Goal: Check status: Check status

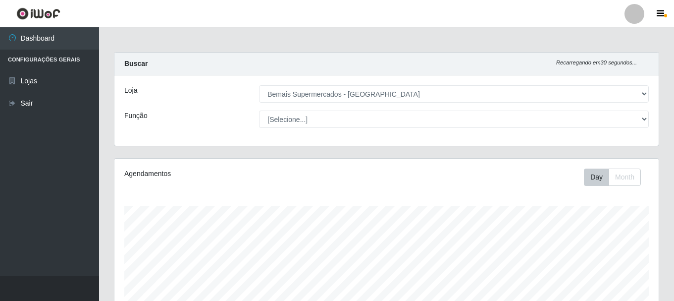
select select "249"
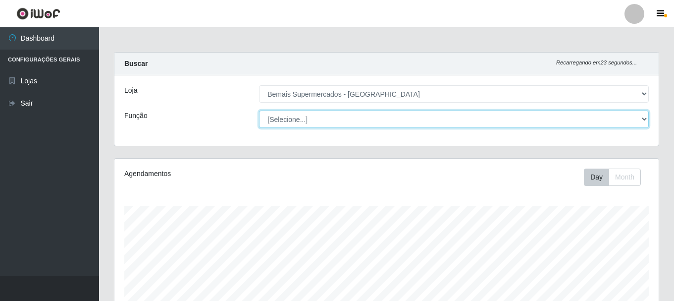
click at [316, 114] on select "[Selecione...] ASG ASG + ASG ++ Auxiliar de Depósito Auxiliar de Depósito + Aux…" at bounding box center [454, 118] width 390 height 17
click at [259, 110] on select "[Selecione...] ASG ASG + ASG ++ Auxiliar de Depósito Auxiliar de Depósito + Aux…" at bounding box center [454, 118] width 390 height 17
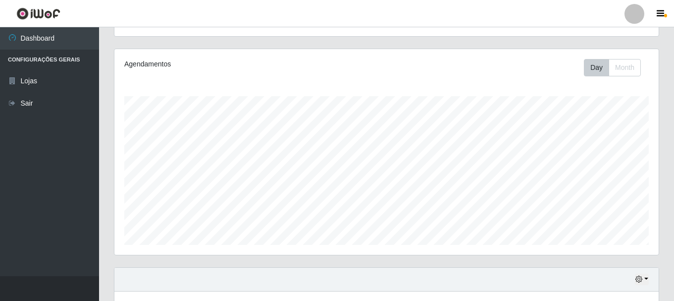
scroll to position [181, 0]
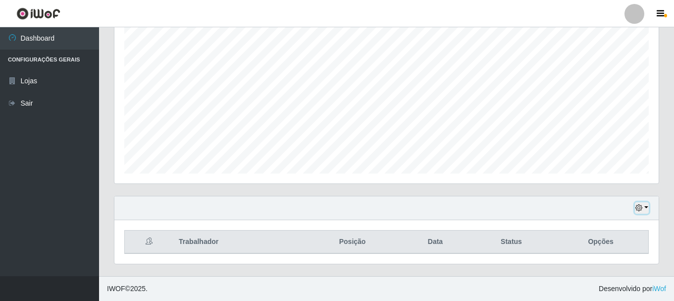
click at [641, 207] on icon "button" at bounding box center [638, 207] width 7 height 7
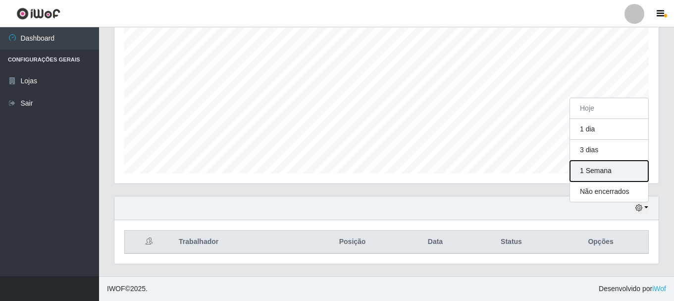
click at [613, 168] on button "1 Semana" at bounding box center [609, 170] width 78 height 21
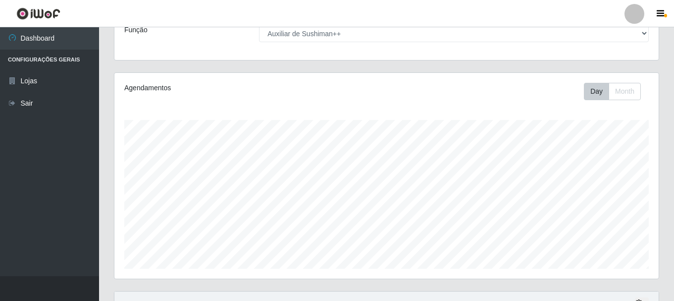
scroll to position [82, 0]
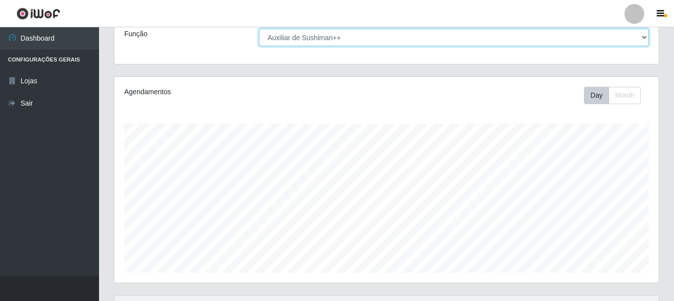
click at [372, 41] on select "[Selecione...] ASG ASG + ASG ++ Auxiliar de Depósito Auxiliar de Depósito + Aux…" at bounding box center [454, 37] width 390 height 17
click at [259, 29] on select "[Selecione...] ASG ASG + ASG ++ Auxiliar de Depósito Auxiliar de Depósito + Aux…" at bounding box center [454, 37] width 390 height 17
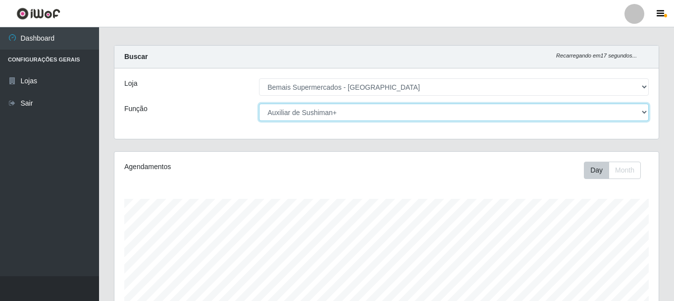
scroll to position [0, 0]
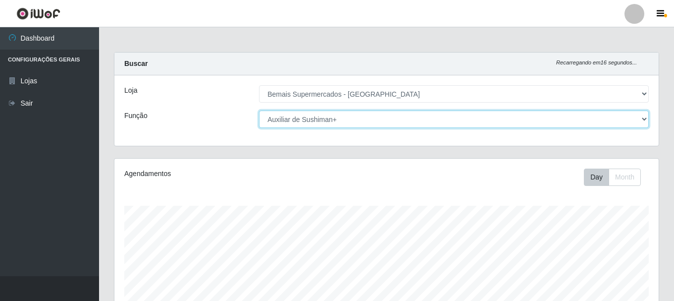
click at [362, 116] on select "[Selecione...] ASG ASG + ASG ++ Auxiliar de Depósito Auxiliar de Depósito + Aux…" at bounding box center [454, 118] width 390 height 17
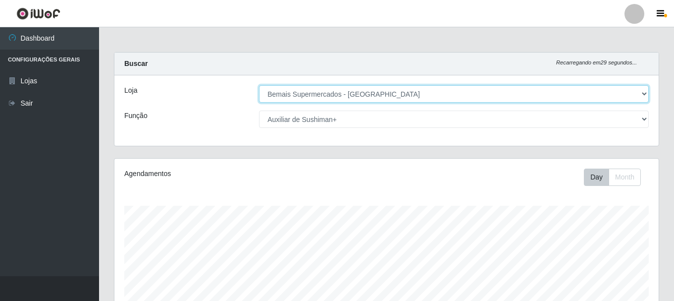
click at [384, 96] on select "[Selecione...] Bemais Supermercados - [GEOGRAPHIC_DATA]" at bounding box center [454, 93] width 390 height 17
click at [259, 85] on select "[Selecione...] Bemais Supermercados - [GEOGRAPHIC_DATA]" at bounding box center [454, 93] width 390 height 17
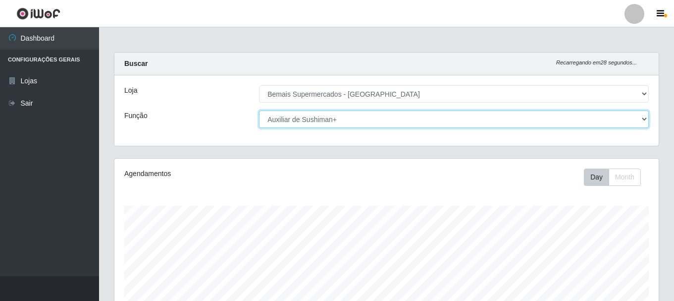
click at [401, 124] on select "[Selecione...] ASG ASG + ASG ++ Auxiliar de Depósito Auxiliar de Depósito + Aux…" at bounding box center [454, 118] width 390 height 17
click at [259, 110] on select "[Selecione...] ASG ASG + ASG ++ Auxiliar de Depósito Auxiliar de Depósito + Aux…" at bounding box center [454, 118] width 390 height 17
drag, startPoint x: 416, startPoint y: 113, endPoint x: 413, endPoint y: 127, distance: 14.4
click at [416, 113] on select "[Selecione...] ASG ASG + ASG ++ Auxiliar de Depósito Auxiliar de Depósito + Aux…" at bounding box center [454, 118] width 390 height 17
click at [259, 110] on select "[Selecione...] ASG ASG + ASG ++ Auxiliar de Depósito Auxiliar de Depósito + Aux…" at bounding box center [454, 118] width 390 height 17
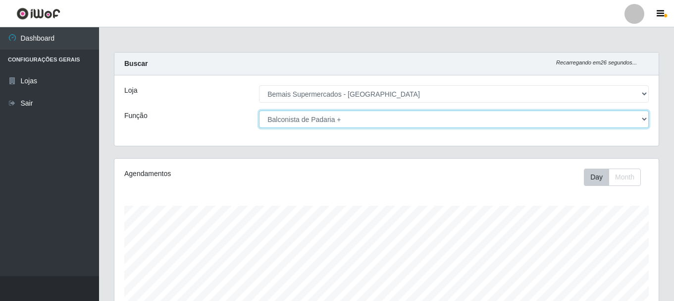
click at [361, 119] on select "[Selecione...] ASG ASG + ASG ++ Auxiliar de Depósito Auxiliar de Depósito + Aux…" at bounding box center [454, 118] width 390 height 17
click at [259, 110] on select "[Selecione...] ASG ASG + ASG ++ Auxiliar de Depósito Auxiliar de Depósito + Aux…" at bounding box center [454, 118] width 390 height 17
click at [370, 118] on select "[Selecione...] ASG ASG + ASG ++ Auxiliar de Depósito Auxiliar de Depósito + Aux…" at bounding box center [454, 118] width 390 height 17
click at [259, 110] on select "[Selecione...] ASG ASG + ASG ++ Auxiliar de Depósito Auxiliar de Depósito + Aux…" at bounding box center [454, 118] width 390 height 17
drag, startPoint x: 345, startPoint y: 120, endPoint x: 346, endPoint y: 126, distance: 6.0
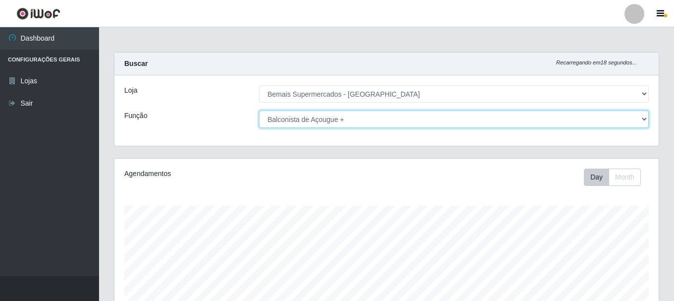
click at [345, 120] on select "[Selecione...] ASG ASG + ASG ++ Auxiliar de Depósito Auxiliar de Depósito + Aux…" at bounding box center [454, 118] width 390 height 17
click at [259, 110] on select "[Selecione...] ASG ASG + ASG ++ Auxiliar de Depósito Auxiliar de Depósito + Aux…" at bounding box center [454, 118] width 390 height 17
click at [371, 119] on select "[Selecione...] ASG ASG + ASG ++ Auxiliar de Depósito Auxiliar de Depósito + Aux…" at bounding box center [454, 118] width 390 height 17
click at [259, 110] on select "[Selecione...] ASG ASG + ASG ++ Auxiliar de Depósito Auxiliar de Depósito + Aux…" at bounding box center [454, 118] width 390 height 17
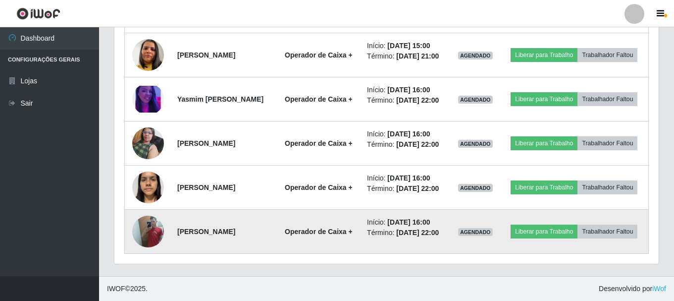
scroll to position [850, 0]
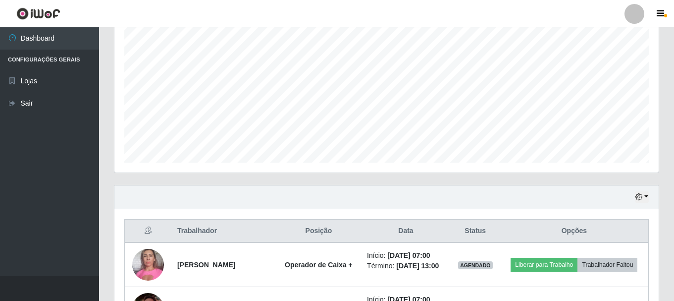
scroll to position [8, 0]
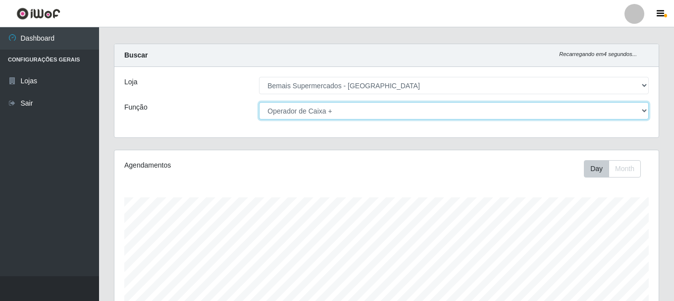
click at [358, 114] on select "[Selecione...] ASG ASG + ASG ++ Auxiliar de Depósito Auxiliar de Depósito + Aux…" at bounding box center [454, 110] width 390 height 17
click at [259, 102] on select "[Selecione...] ASG ASG + ASG ++ Auxiliar de Depósito Auxiliar de Depósito + Aux…" at bounding box center [454, 110] width 390 height 17
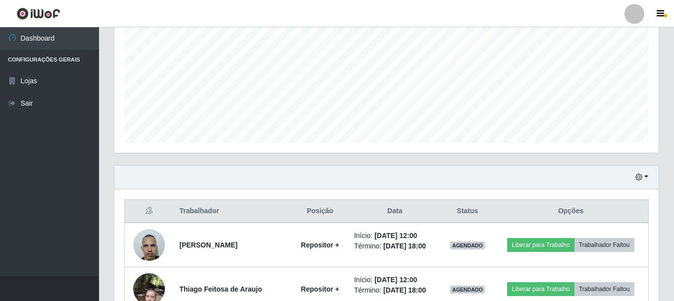
scroll to position [52, 0]
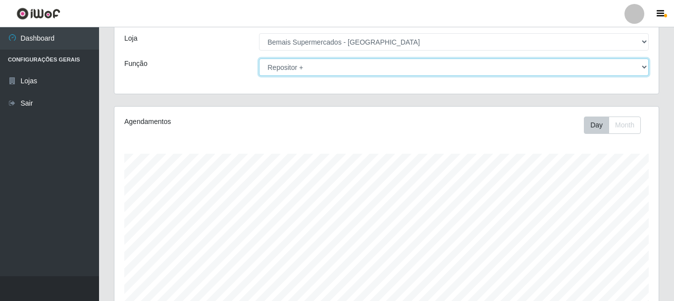
drag, startPoint x: 311, startPoint y: 64, endPoint x: 311, endPoint y: 71, distance: 7.4
click at [311, 64] on select "[Selecione...] ASG ASG + ASG ++ Auxiliar de Depósito Auxiliar de Depósito + Aux…" at bounding box center [454, 66] width 390 height 17
select select "108"
click at [259, 58] on select "[Selecione...] ASG ASG + ASG ++ Auxiliar de Depósito Auxiliar de Depósito + Aux…" at bounding box center [454, 66] width 390 height 17
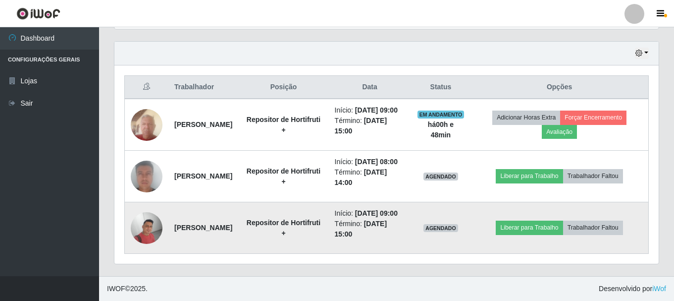
scroll to position [366, 0]
click at [373, 215] on li "Início: 11/10/2025, 09:00" at bounding box center [370, 213] width 70 height 10
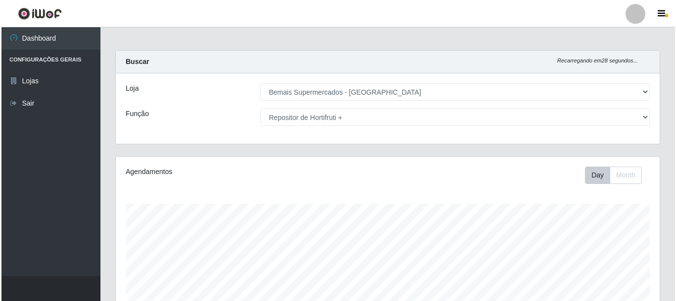
scroll to position [0, 0]
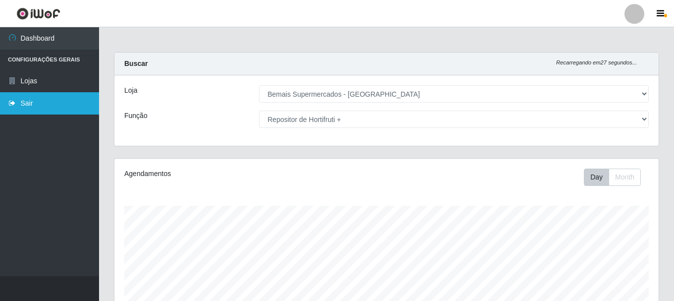
click at [30, 107] on link "Sair" at bounding box center [49, 103] width 99 height 22
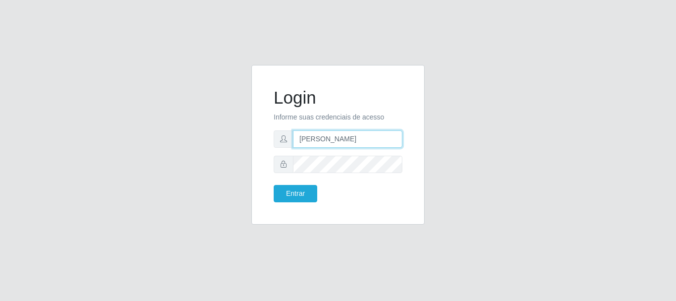
click at [359, 137] on input "[PERSON_NAME]" at bounding box center [347, 138] width 109 height 17
type input "a"
type input "flaviana@b3ruas"
drag, startPoint x: 508, startPoint y: 109, endPoint x: 472, endPoint y: 119, distance: 36.5
click at [508, 109] on div "Login Informe suas credenciais de acesso flaviana@b3ruas Entrar" at bounding box center [338, 150] width 565 height 171
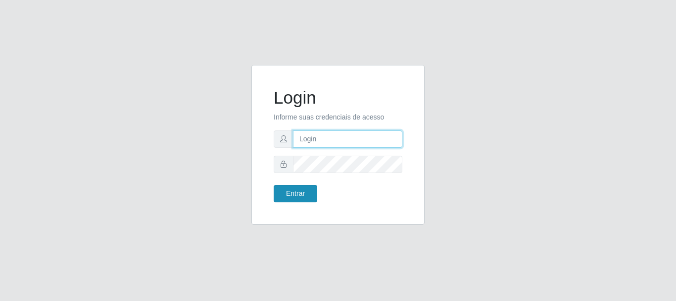
type input "[PERSON_NAME]"
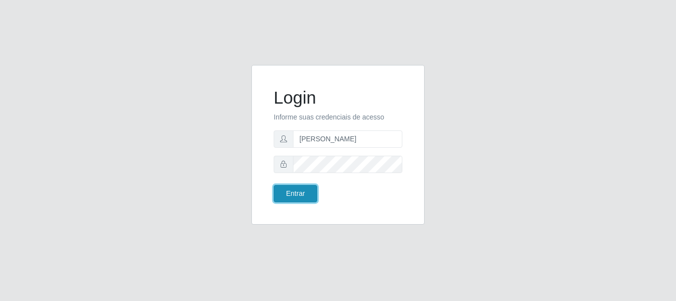
click at [286, 196] on button "Entrar" at bounding box center [296, 193] width 44 height 17
click at [288, 196] on button "Entrar" at bounding box center [296, 193] width 44 height 17
click at [288, 195] on button "Entrar" at bounding box center [296, 193] width 44 height 17
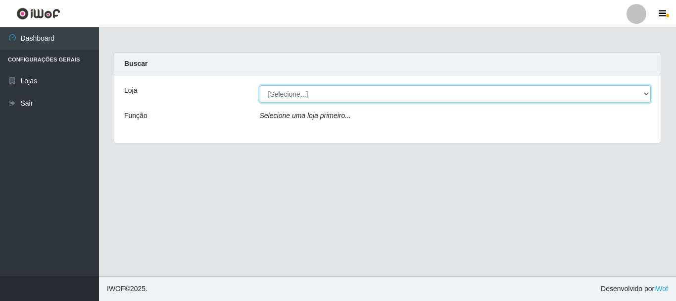
click at [316, 96] on select "[Selecione...] Bemais Supermercados - [GEOGRAPHIC_DATA]" at bounding box center [456, 93] width 392 height 17
select select "249"
click at [260, 85] on select "[Selecione...] Bemais Supermercados - [GEOGRAPHIC_DATA]" at bounding box center [456, 93] width 392 height 17
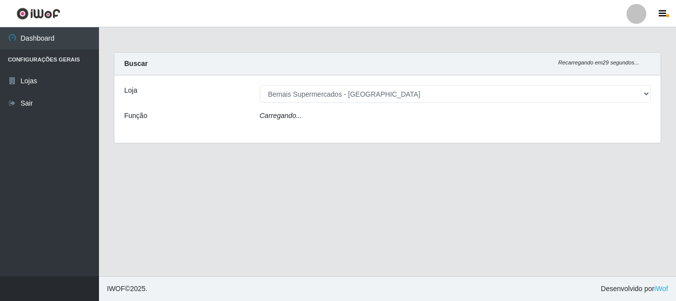
click at [320, 118] on div "Carregando..." at bounding box center [456, 117] width 407 height 14
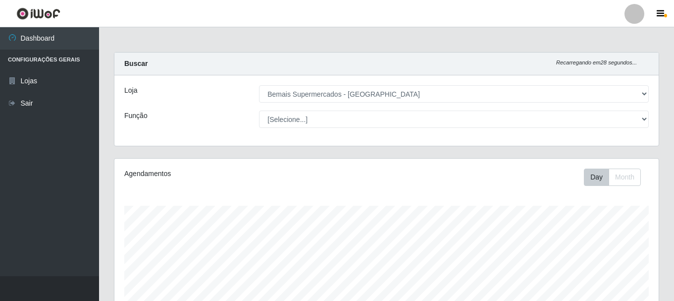
scroll to position [206, 544]
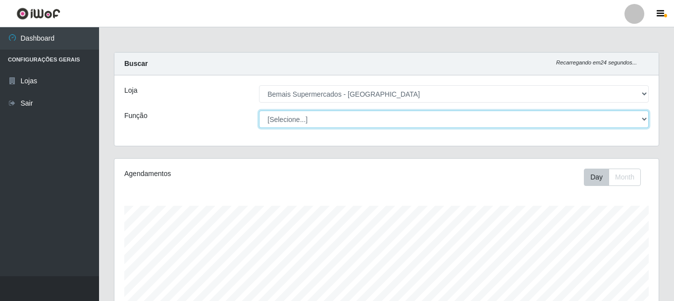
click at [300, 118] on select "[Selecione...] ASG ASG + ASG ++ Auxiliar de Depósito Auxiliar de Depósito + Aux…" at bounding box center [454, 118] width 390 height 17
select select "70"
click at [259, 110] on select "[Selecione...] ASG ASG + ASG ++ Auxiliar de Depósito Auxiliar de Depósito + Aux…" at bounding box center [454, 118] width 390 height 17
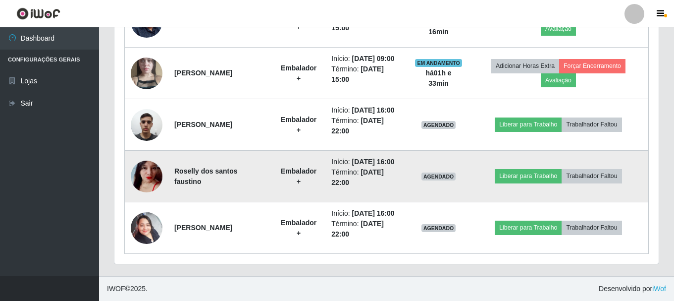
scroll to position [552, 0]
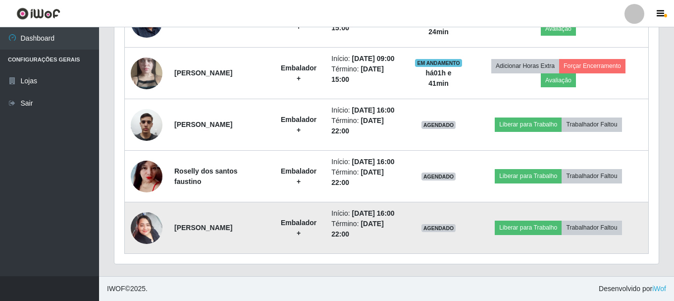
drag, startPoint x: 467, startPoint y: 189, endPoint x: 401, endPoint y: 246, distance: 87.1
click at [465, 193] on tbody "[PERSON_NAME] + Início: [DATE] 09:00 Término: [DATE] 15:00 EM ANDAMENTO há 01 h…" at bounding box center [387, 99] width 524 height 310
